Goal: Find specific page/section: Find specific page/section

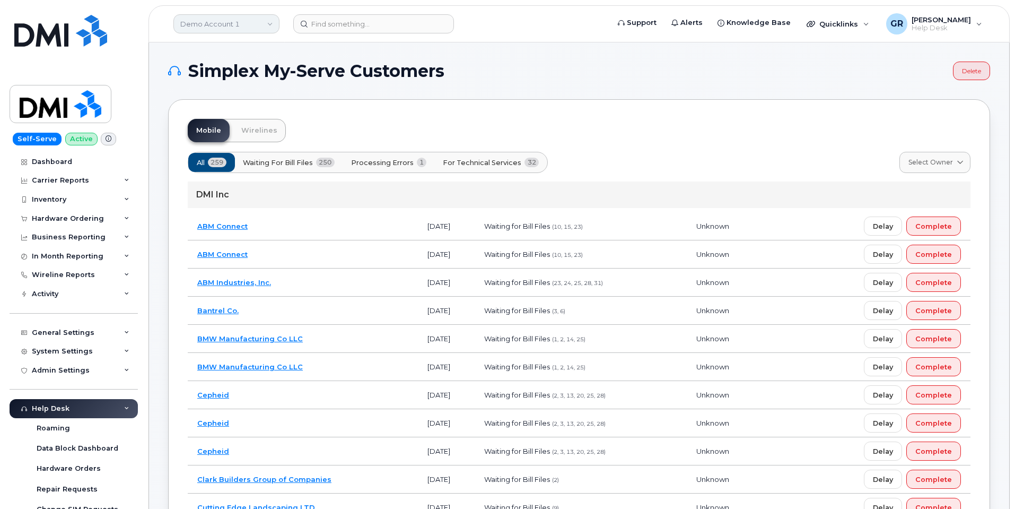
scroll to position [2211, 0]
click at [674, 67] on h1 "Simplex My-Serve Customers" at bounding box center [557, 71] width 779 height 17
click at [682, 66] on h1 "Simplex My-Serve Customers" at bounding box center [557, 71] width 779 height 17
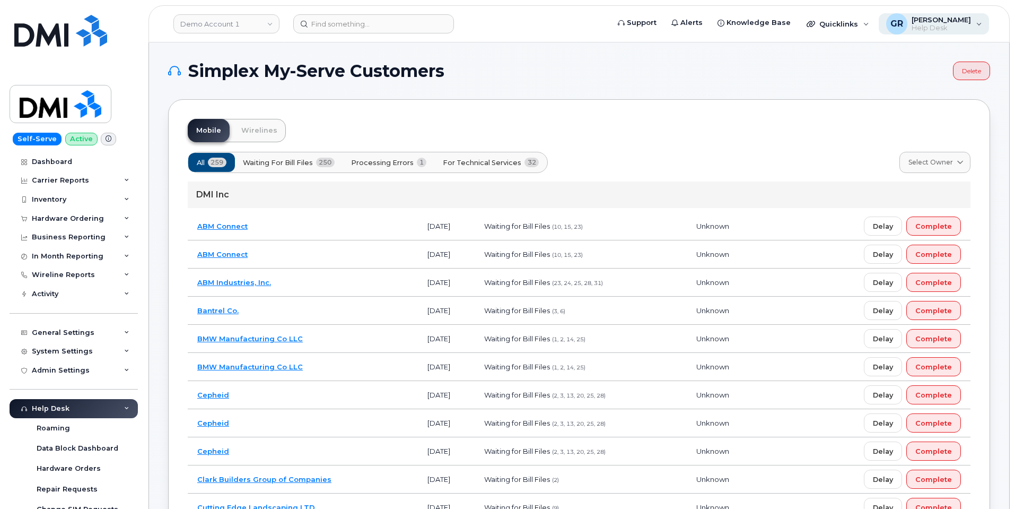
click at [967, 21] on span "[PERSON_NAME]" at bounding box center [940, 19] width 59 height 8
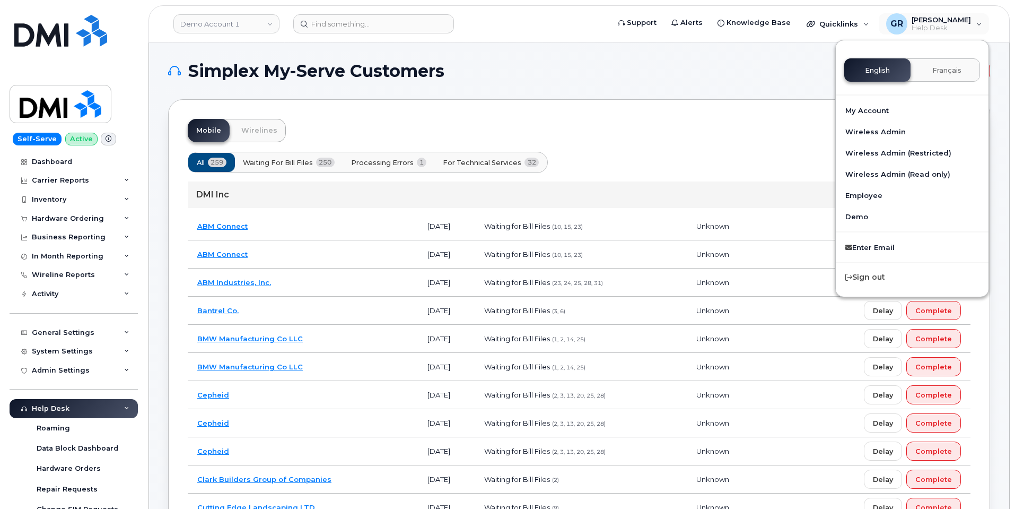
click at [557, 72] on h1 "Simplex My-Serve Customers" at bounding box center [557, 71] width 779 height 17
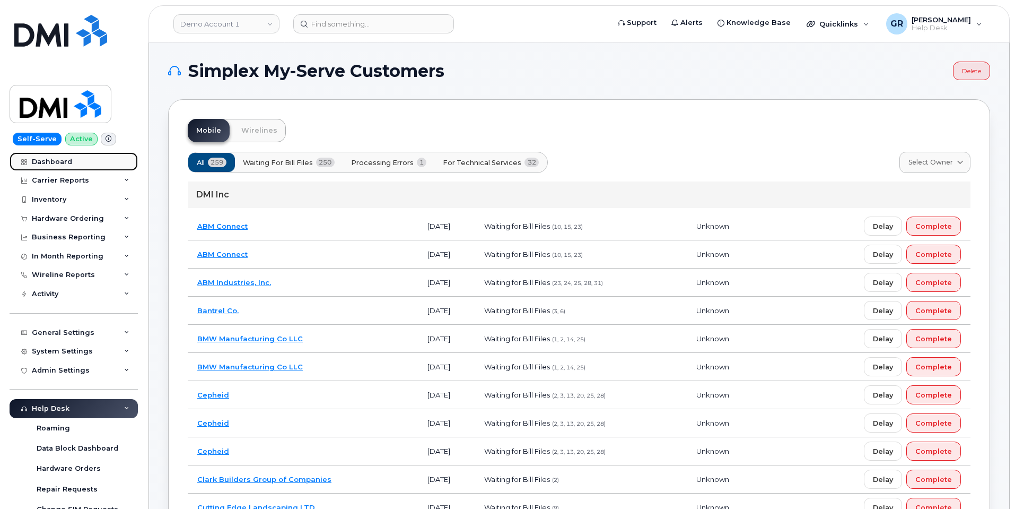
click at [52, 162] on div "Dashboard" at bounding box center [52, 161] width 40 height 8
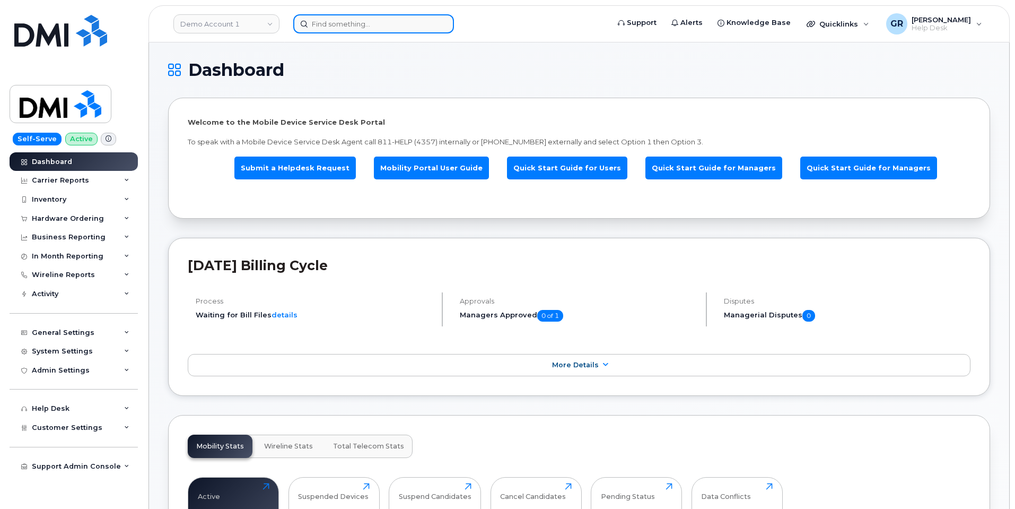
click at [382, 23] on input at bounding box center [373, 23] width 161 height 19
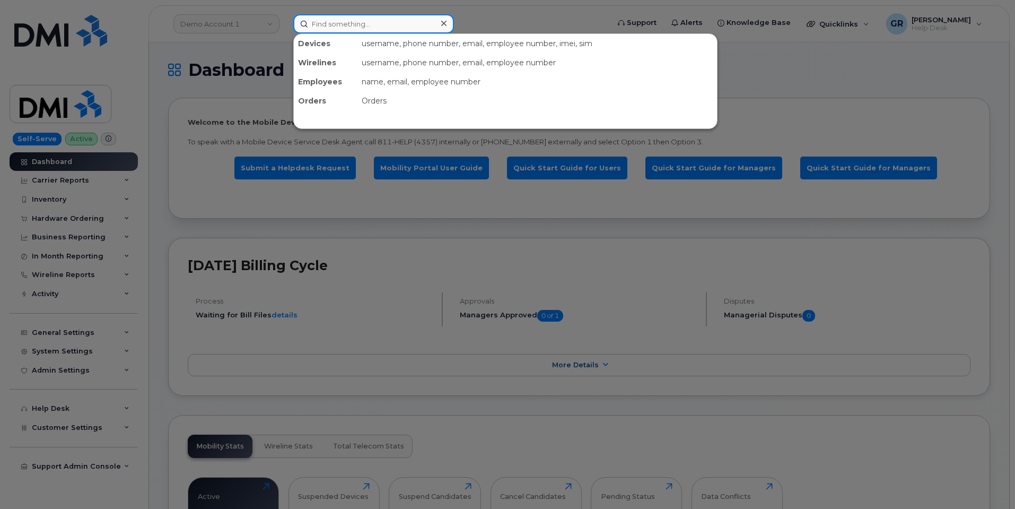
click at [341, 20] on input at bounding box center [373, 23] width 161 height 19
click at [444, 23] on icon at bounding box center [443, 23] width 5 height 5
drag, startPoint x: 419, startPoint y: 20, endPoint x: 413, endPoint y: 19, distance: 5.9
click at [417, 20] on input at bounding box center [373, 23] width 161 height 19
click at [375, 23] on input at bounding box center [373, 23] width 161 height 19
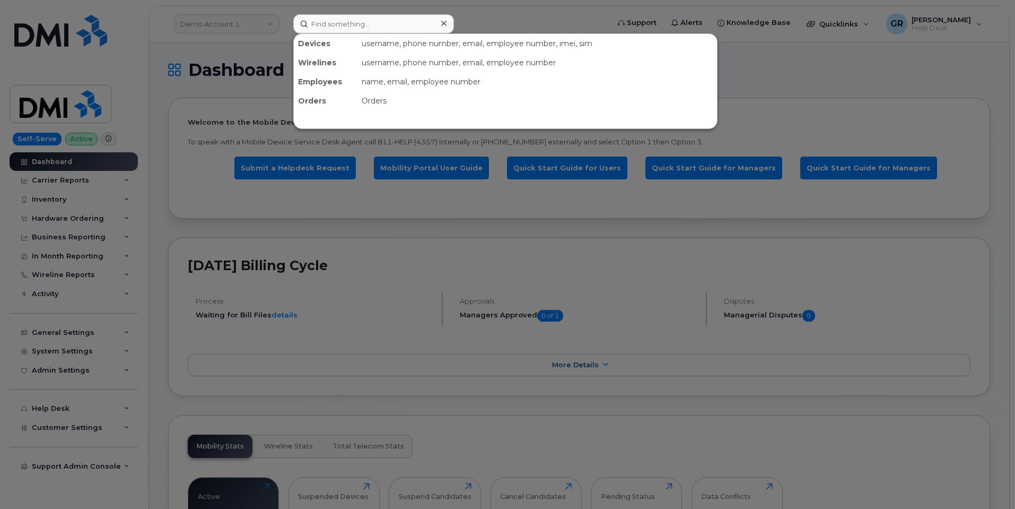
click at [447, 22] on div at bounding box center [443, 23] width 15 height 15
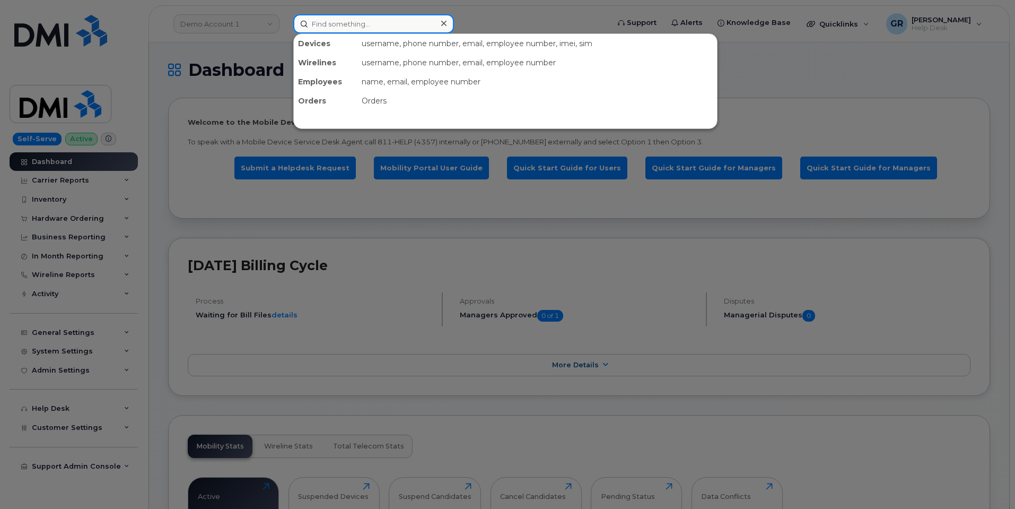
click at [399, 16] on input at bounding box center [373, 23] width 161 height 19
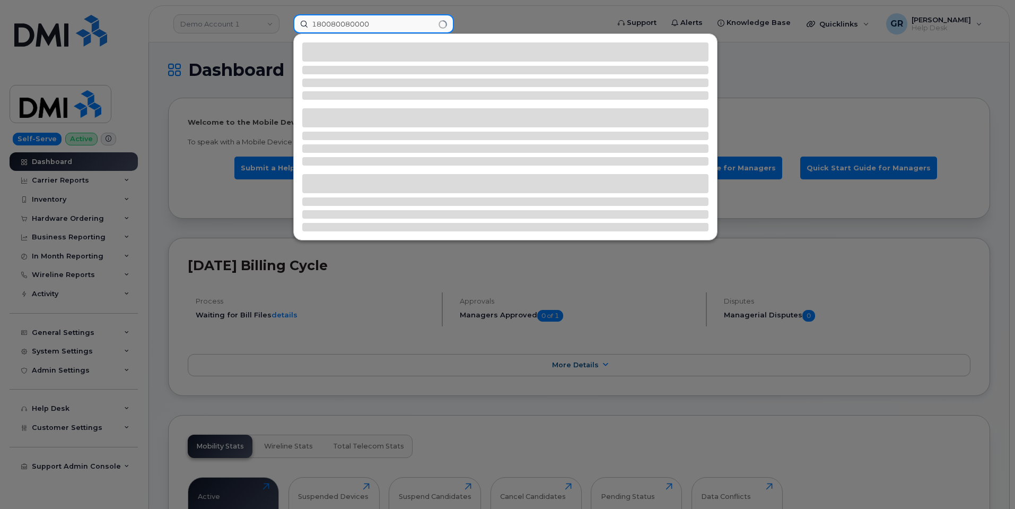
type input "180080080000"
click at [490, 11] on div at bounding box center [507, 254] width 1015 height 509
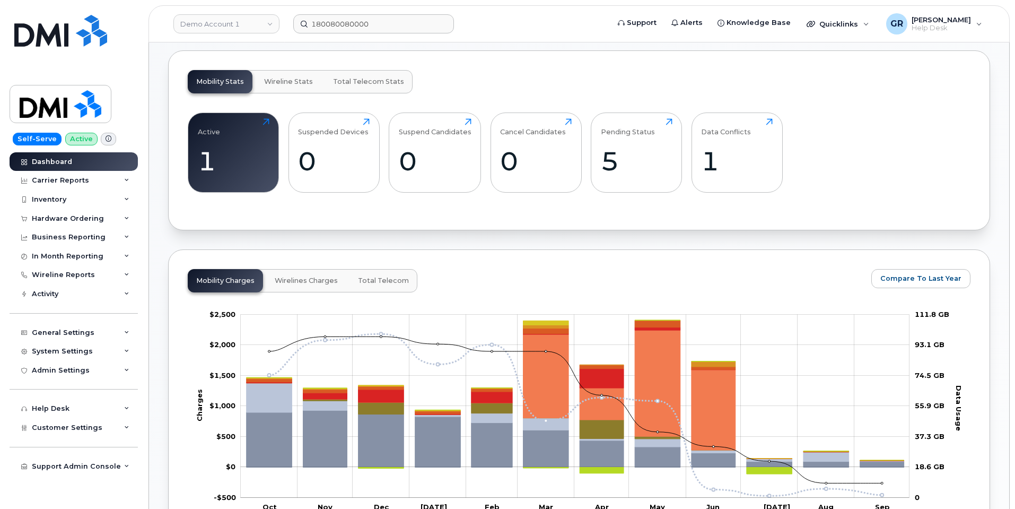
scroll to position [424, 0]
